Goal: Transaction & Acquisition: Obtain resource

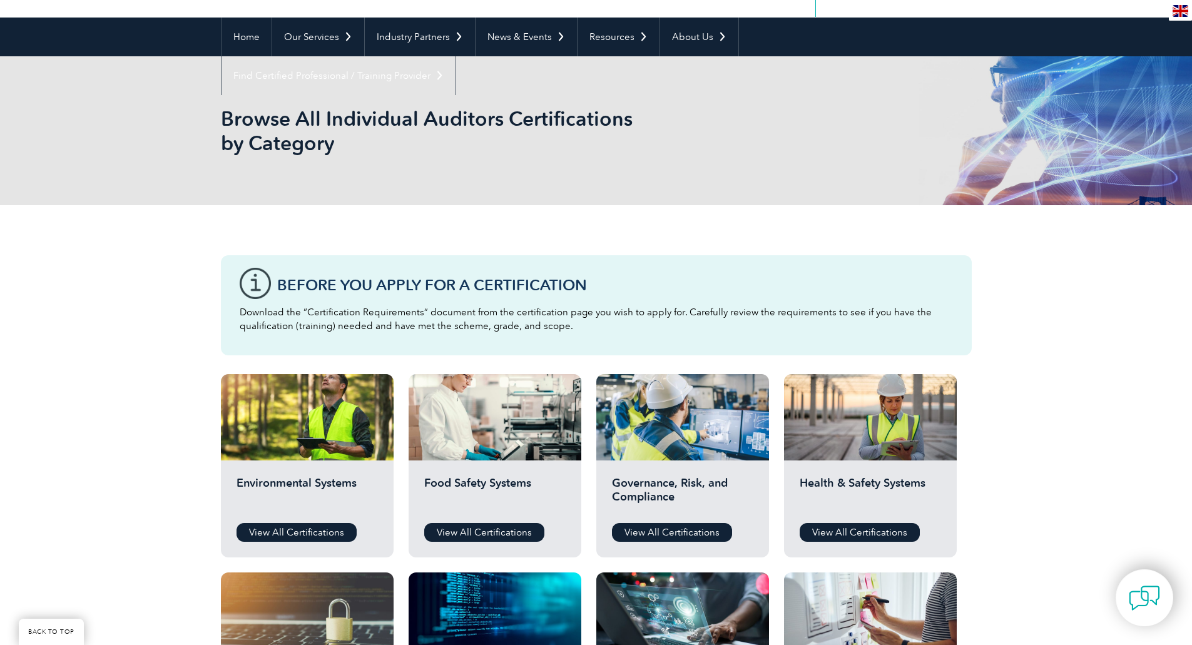
scroll to position [125, 0]
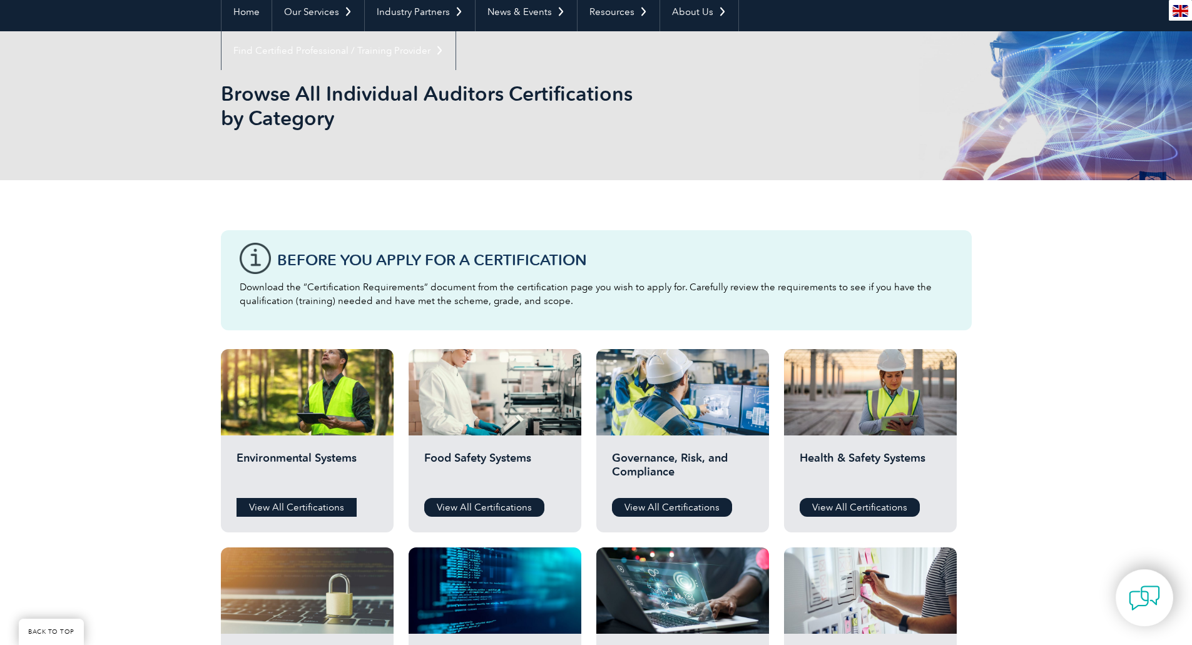
click at [270, 505] on link "View All Certifications" at bounding box center [296, 507] width 120 height 19
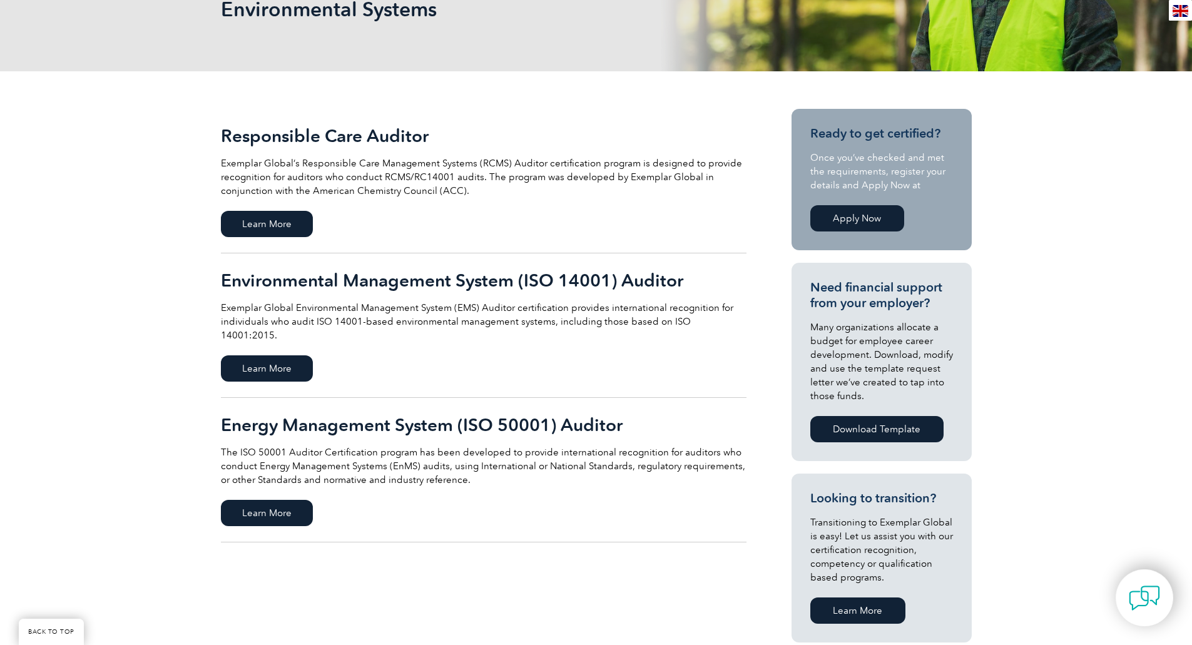
scroll to position [188, 0]
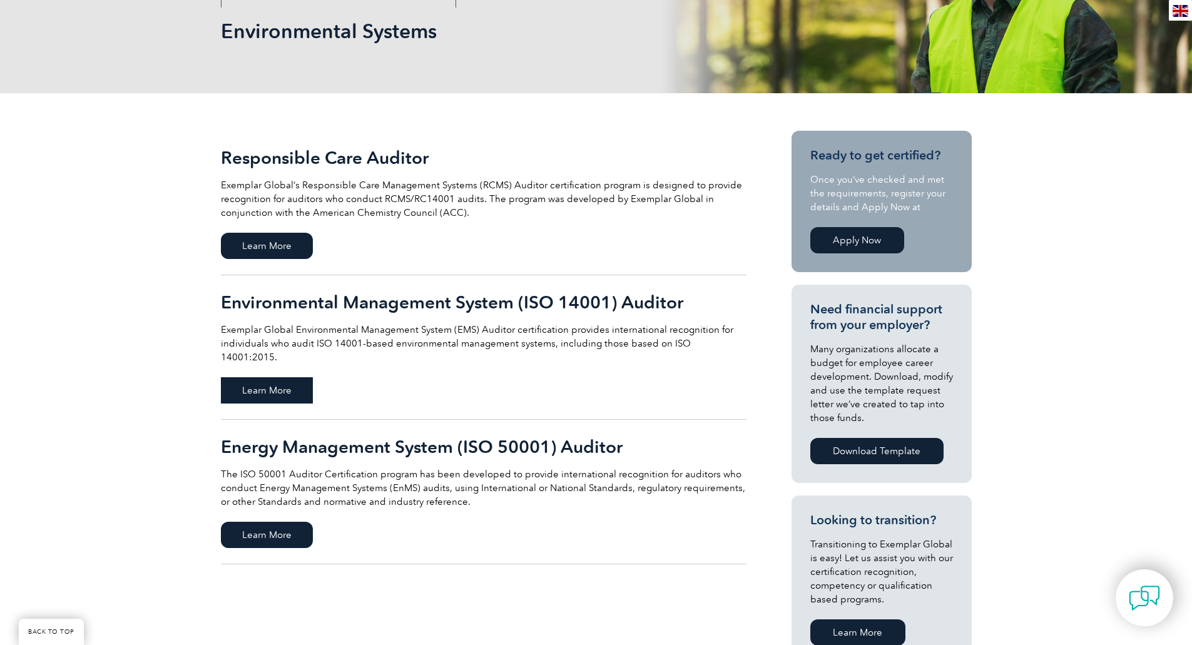
click at [300, 377] on span "Learn More" at bounding box center [267, 390] width 92 height 26
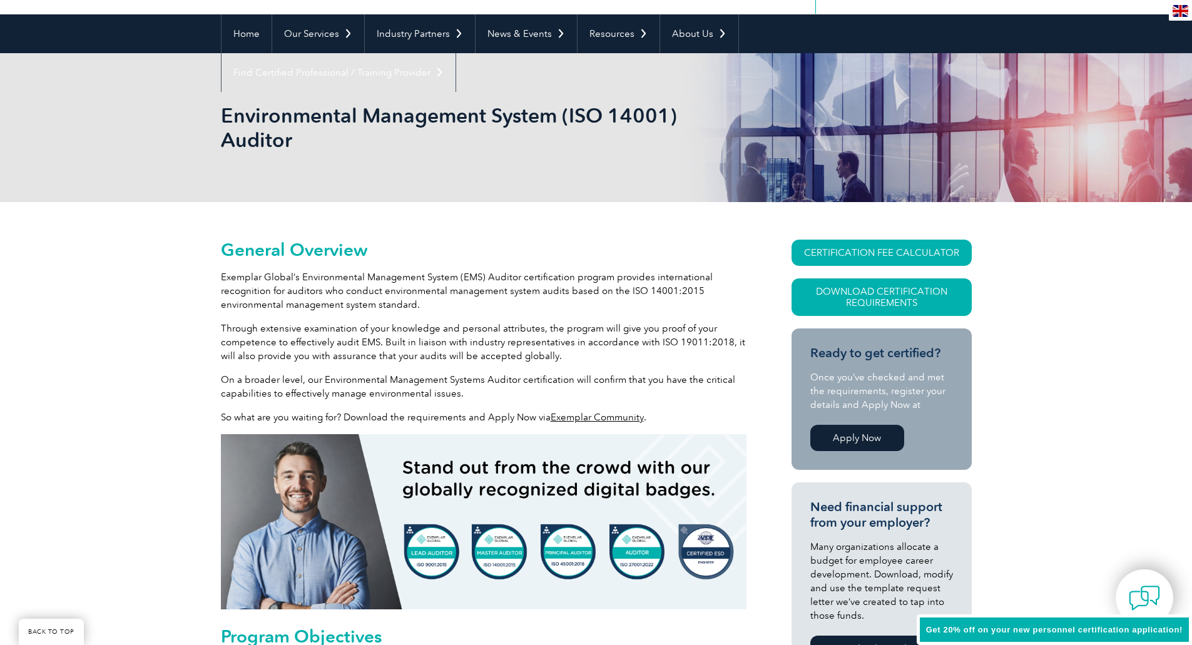
scroll to position [125, 0]
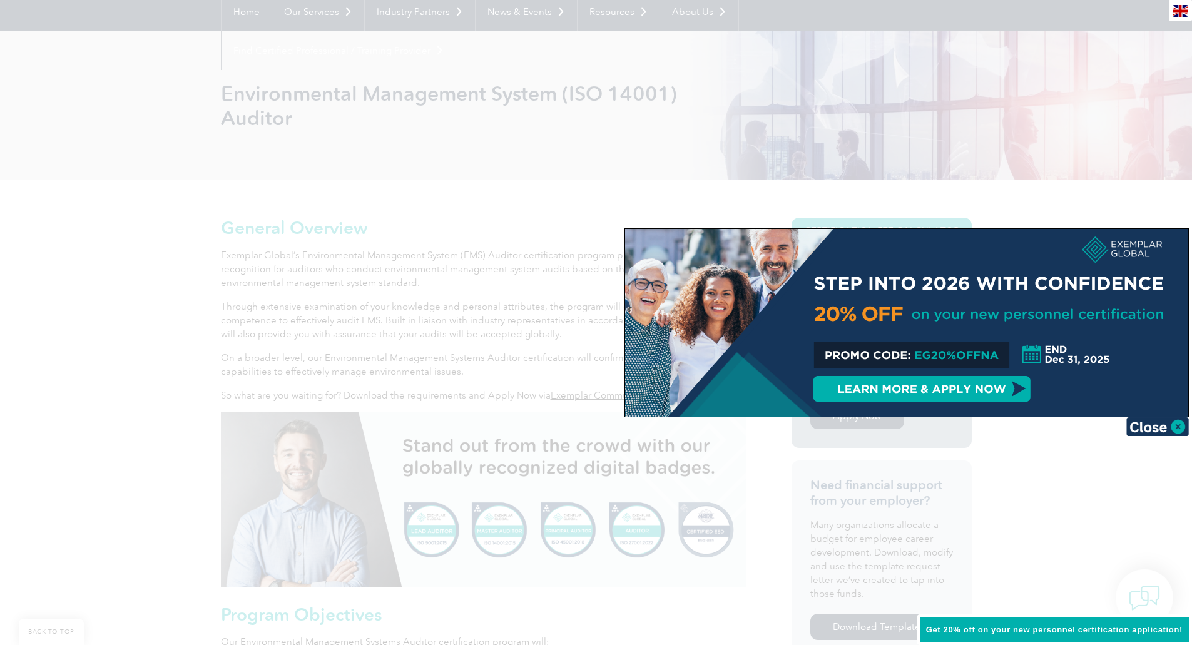
click at [331, 346] on div at bounding box center [596, 322] width 1192 height 645
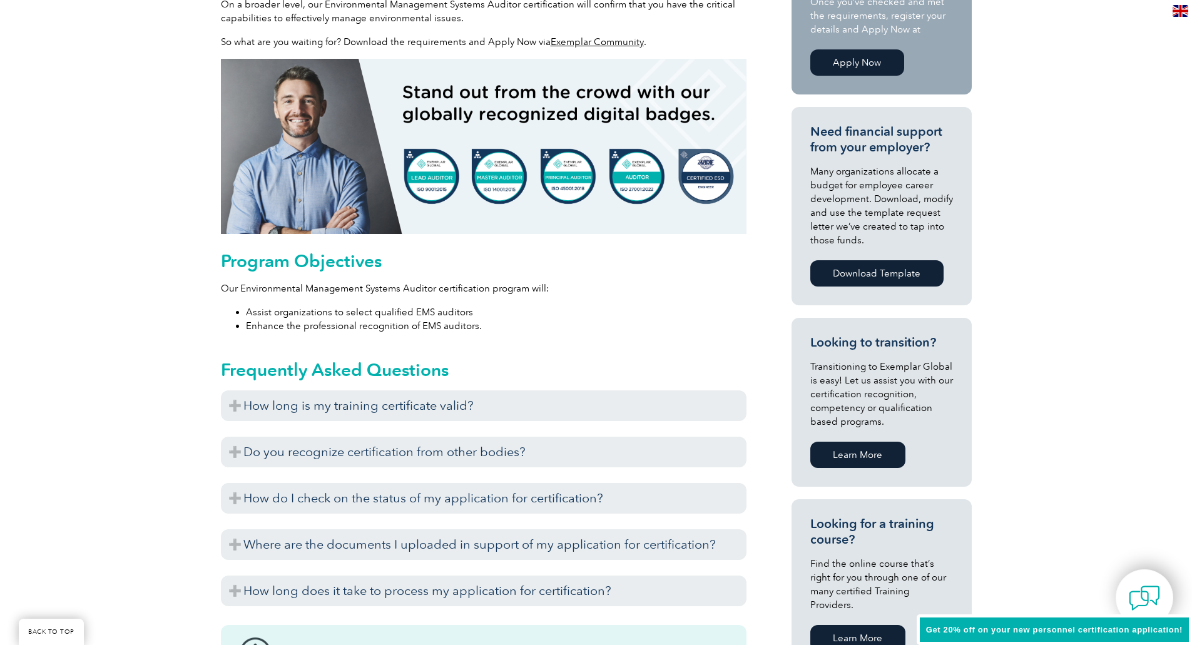
scroll to position [500, 0]
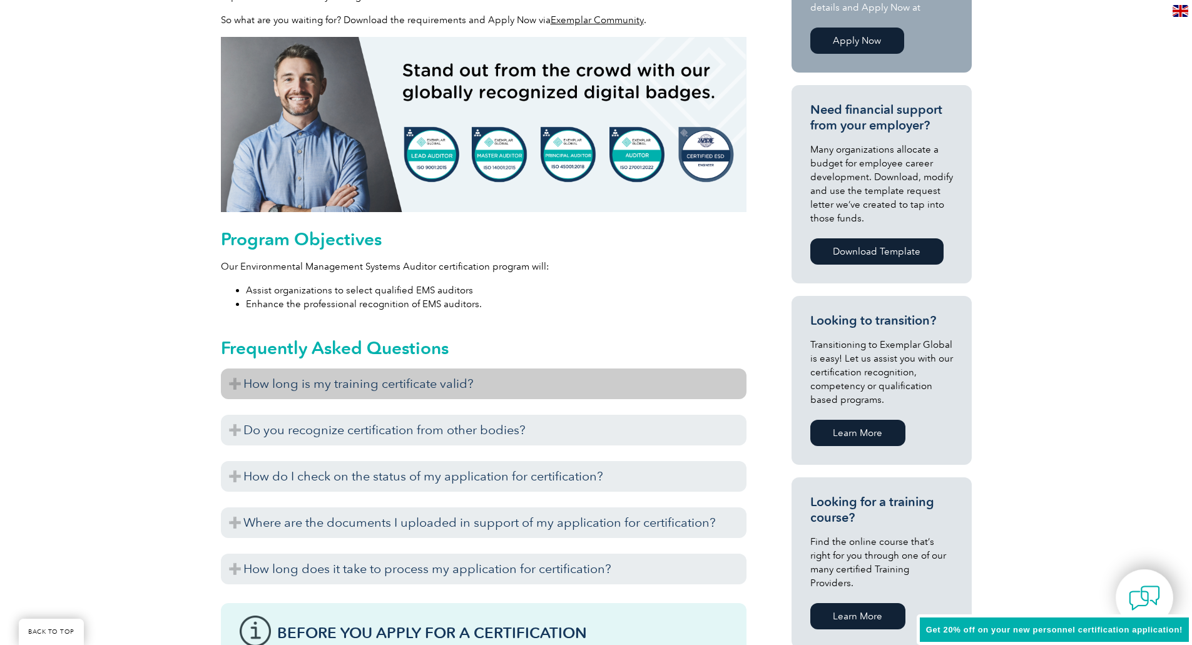
click at [294, 386] on h3 "How long is my training certificate valid?" at bounding box center [484, 383] width 526 height 31
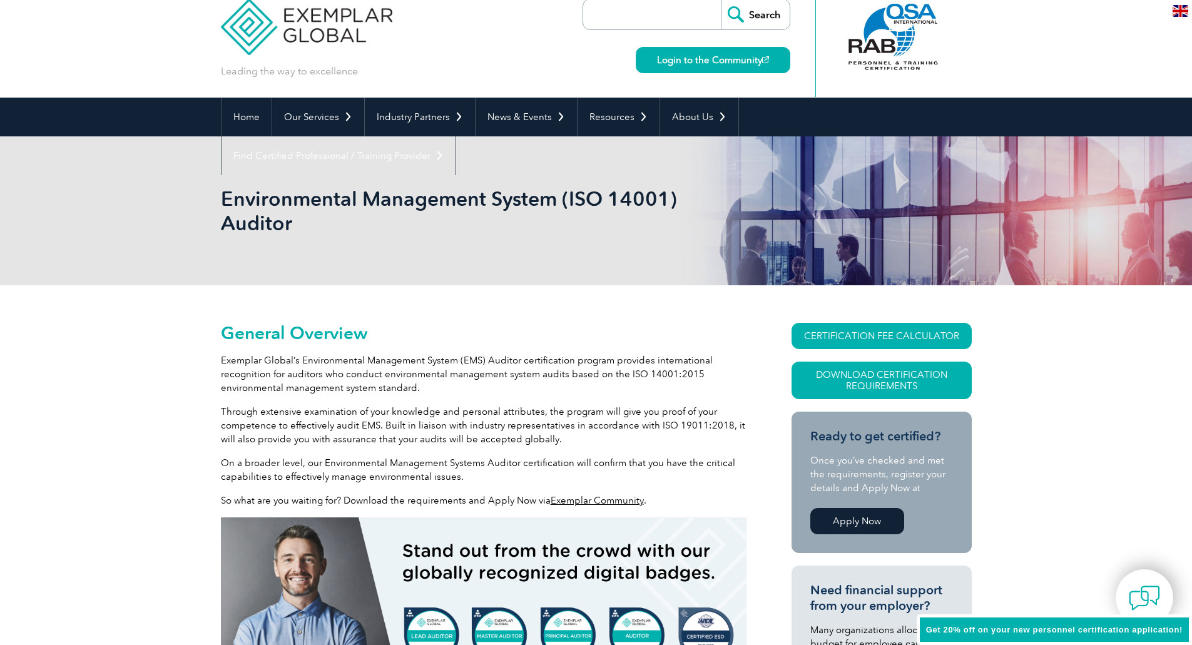
scroll to position [0, 0]
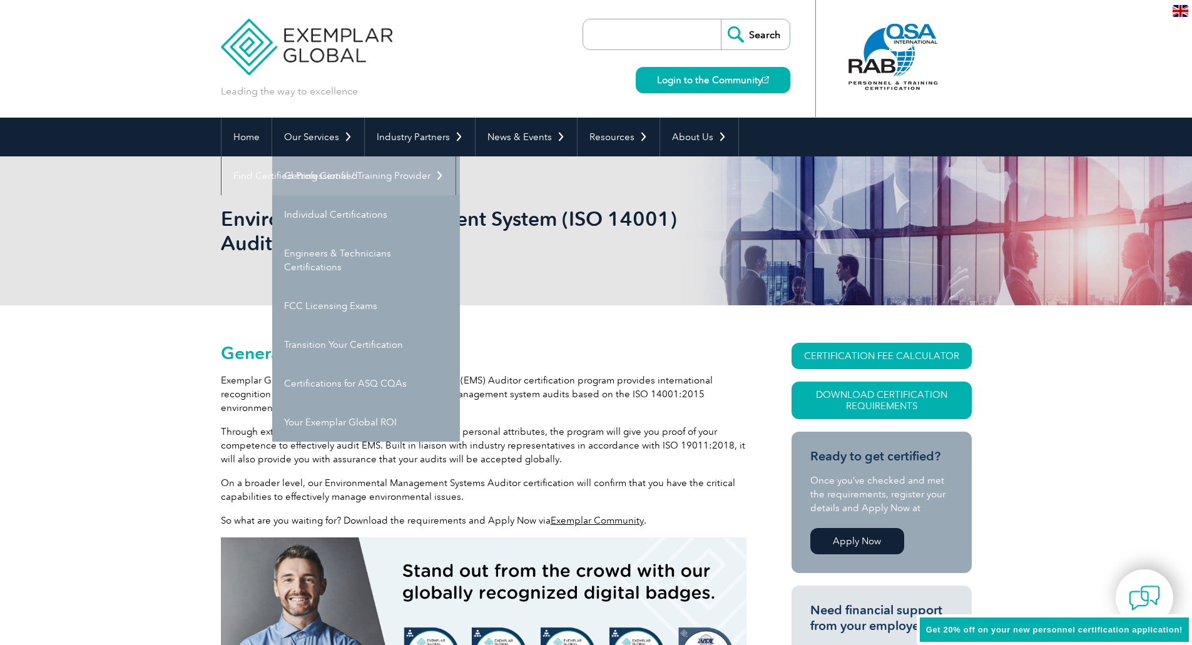
click at [342, 178] on link "Getting Certified" at bounding box center [366, 175] width 188 height 39
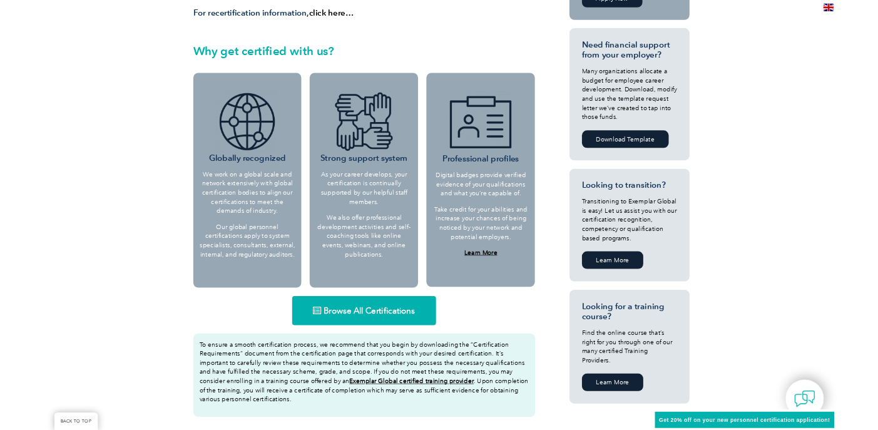
scroll to position [438, 0]
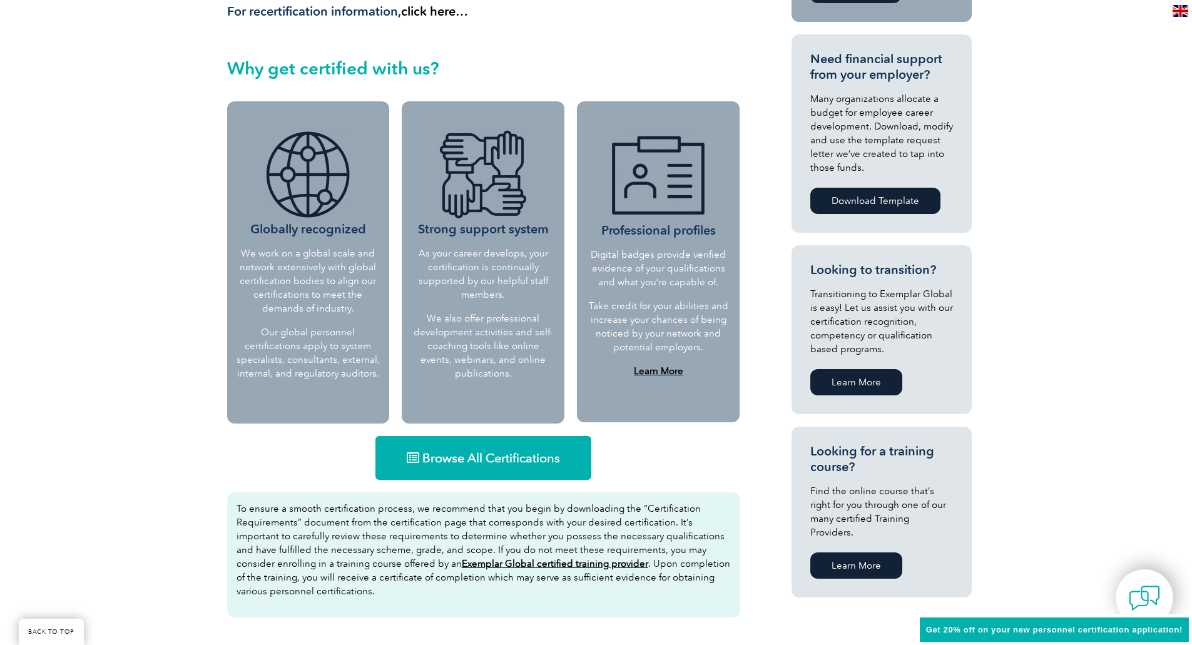
click at [467, 449] on link "Browse All Certifications" at bounding box center [483, 458] width 216 height 44
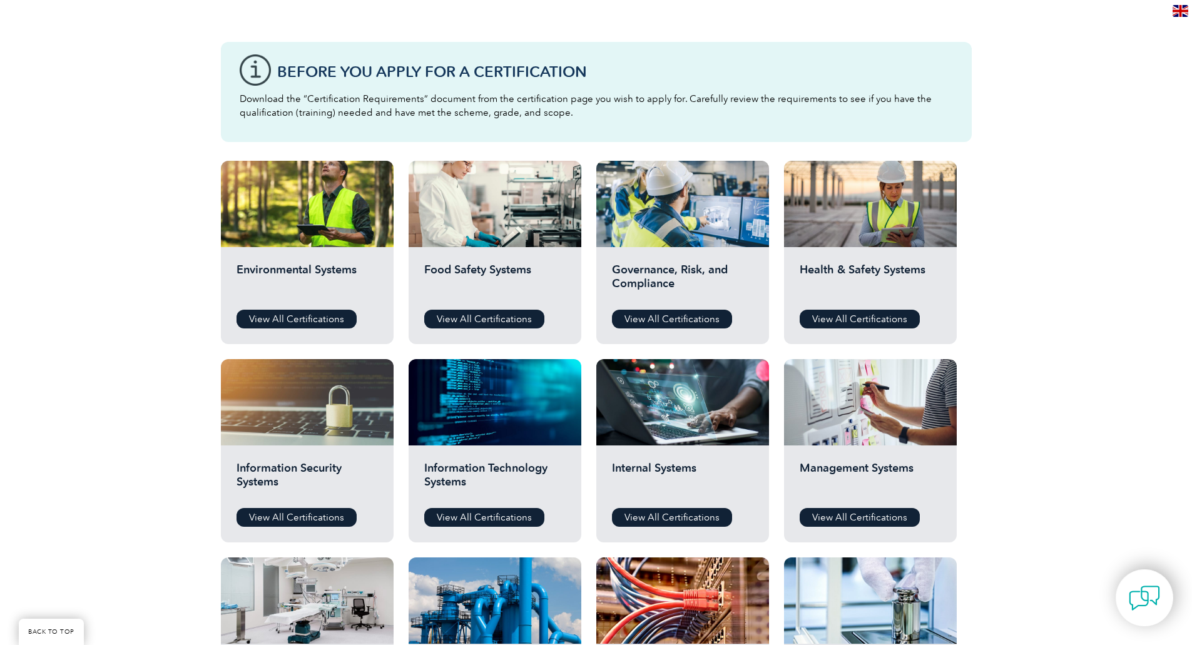
scroll to position [313, 0]
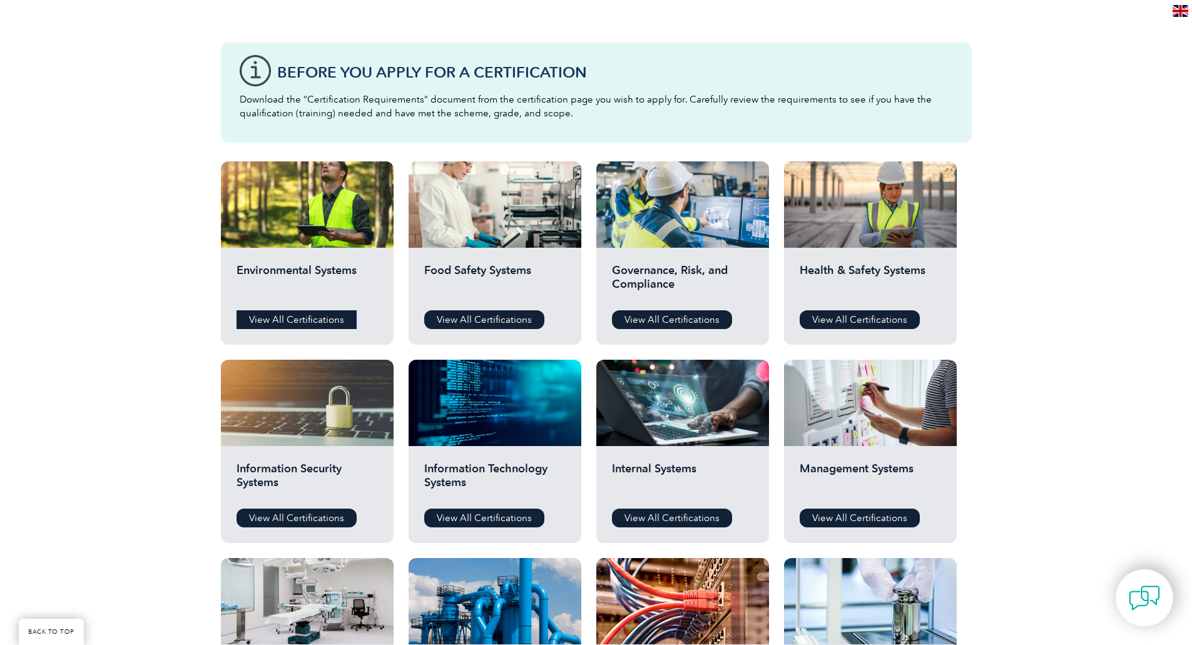
click at [306, 315] on link "View All Certifications" at bounding box center [296, 319] width 120 height 19
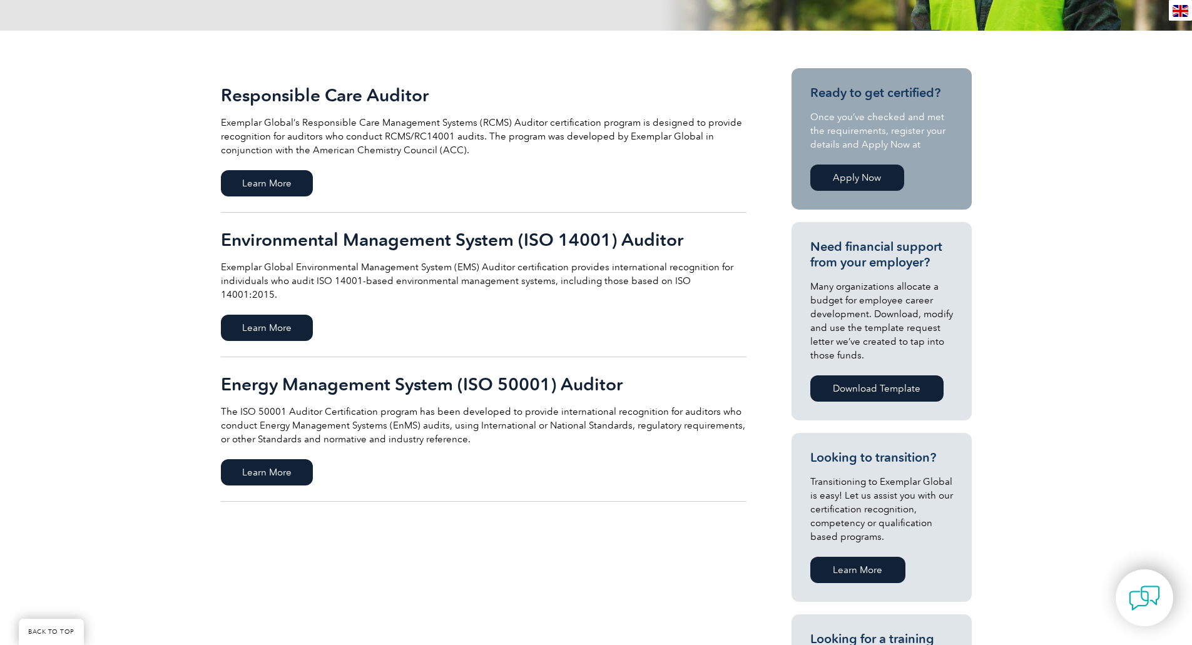
scroll to position [188, 0]
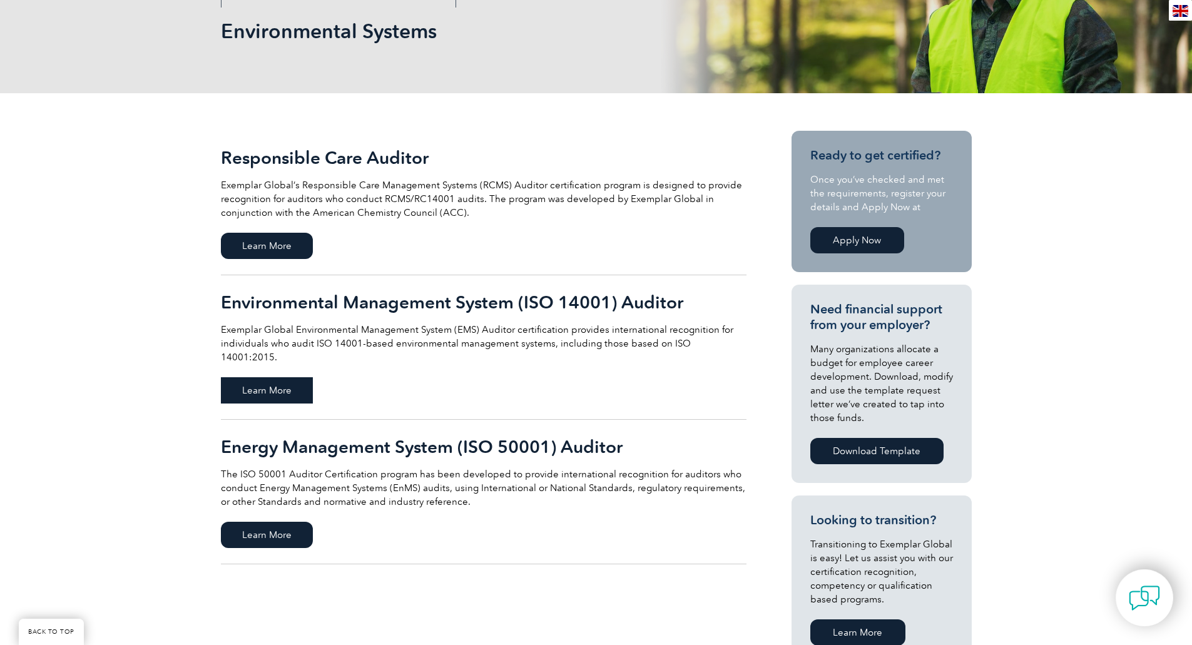
click at [248, 377] on span "Learn More" at bounding box center [267, 390] width 92 height 26
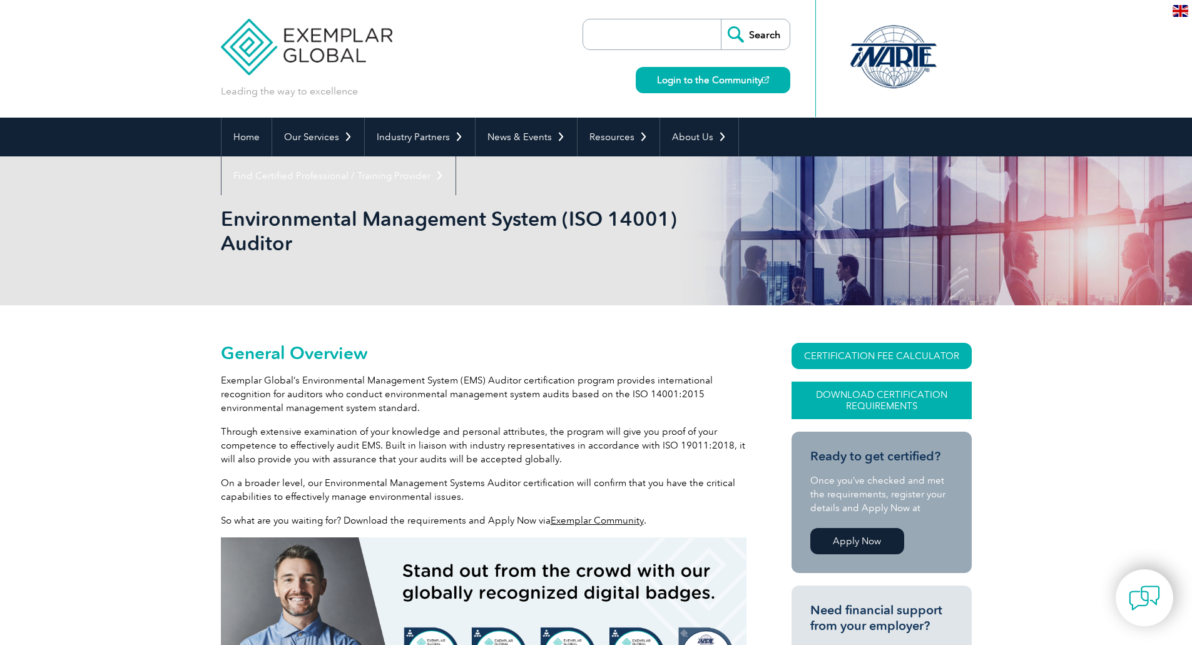
click at [863, 399] on link "Download Certification Requirements" at bounding box center [881, 401] width 180 height 38
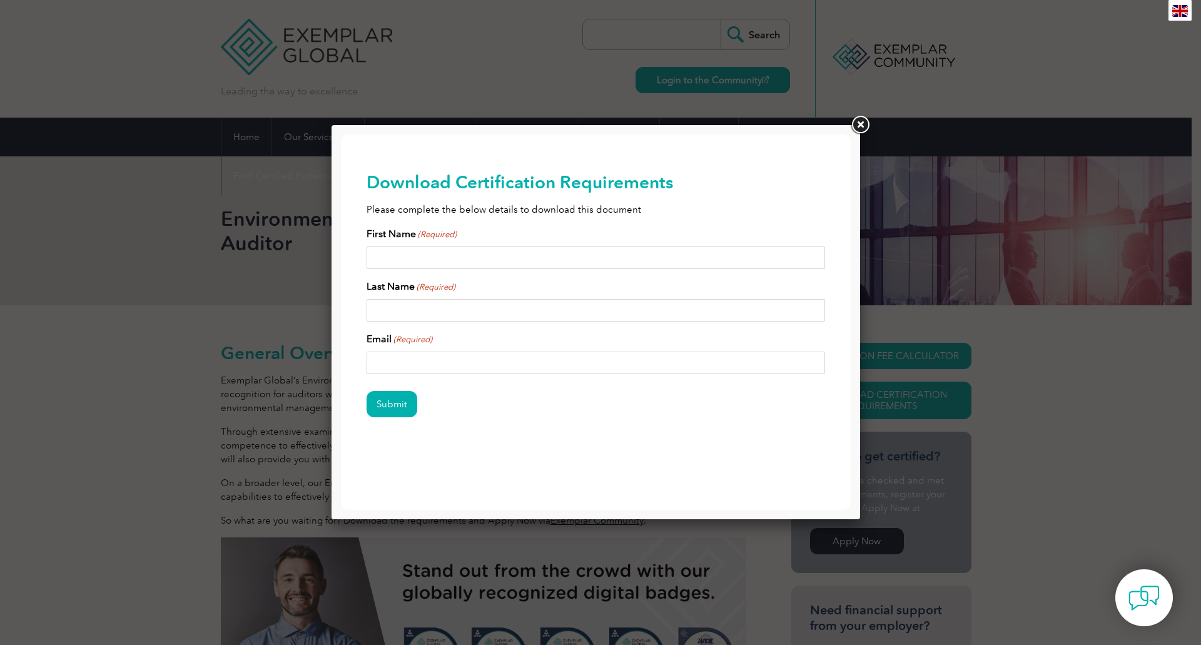
click at [433, 266] on input "First Name (Required)" at bounding box center [596, 257] width 459 height 23
type input "[GEOGRAPHIC_DATA]"
type input "[PERSON_NAME]"
type input "[EMAIL_ADDRESS][DOMAIN_NAME]"
click at [383, 410] on input "Submit" at bounding box center [392, 404] width 51 height 26
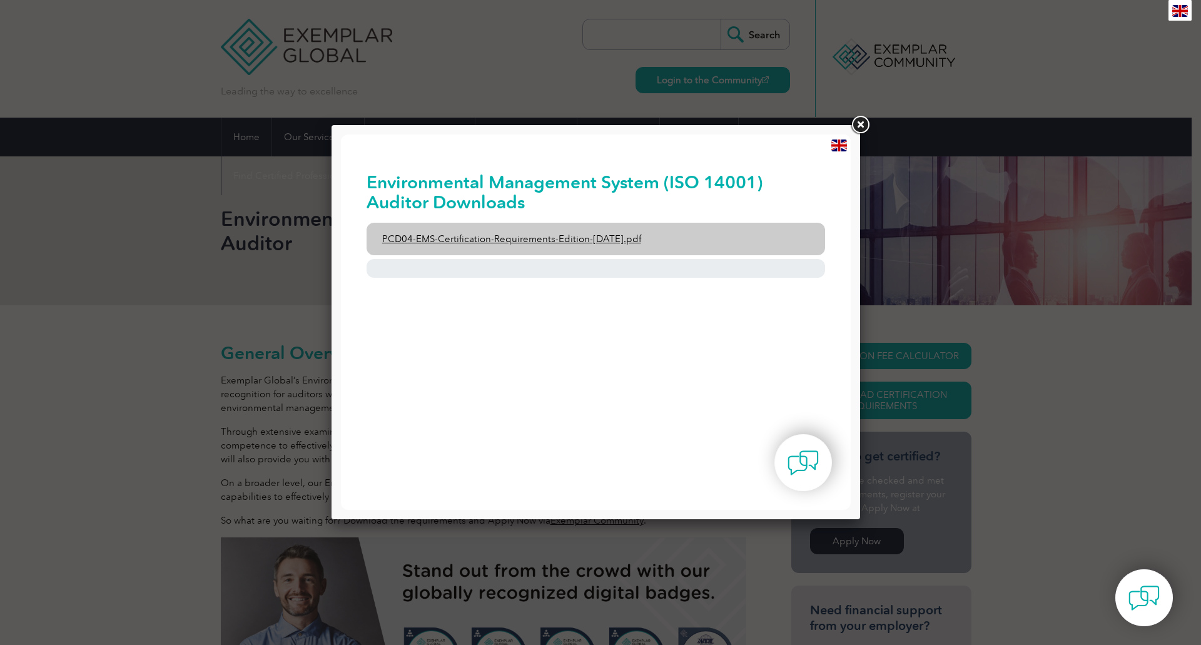
click at [597, 240] on link "PCD04-EMS-Certification-Requirements-Edition-[DATE].pdf" at bounding box center [596, 239] width 459 height 33
